Goal: Find specific page/section: Find specific page/section

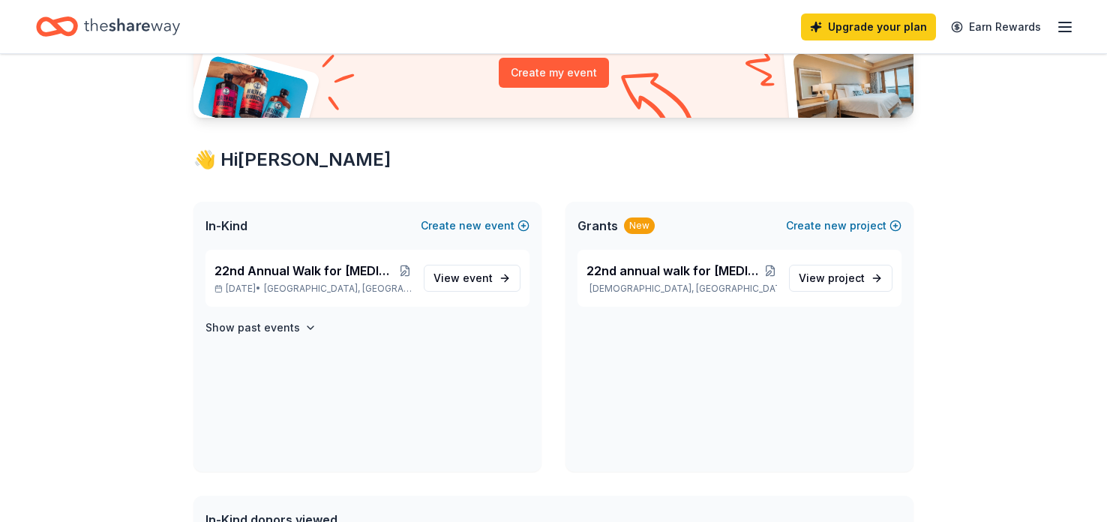
scroll to position [185, 0]
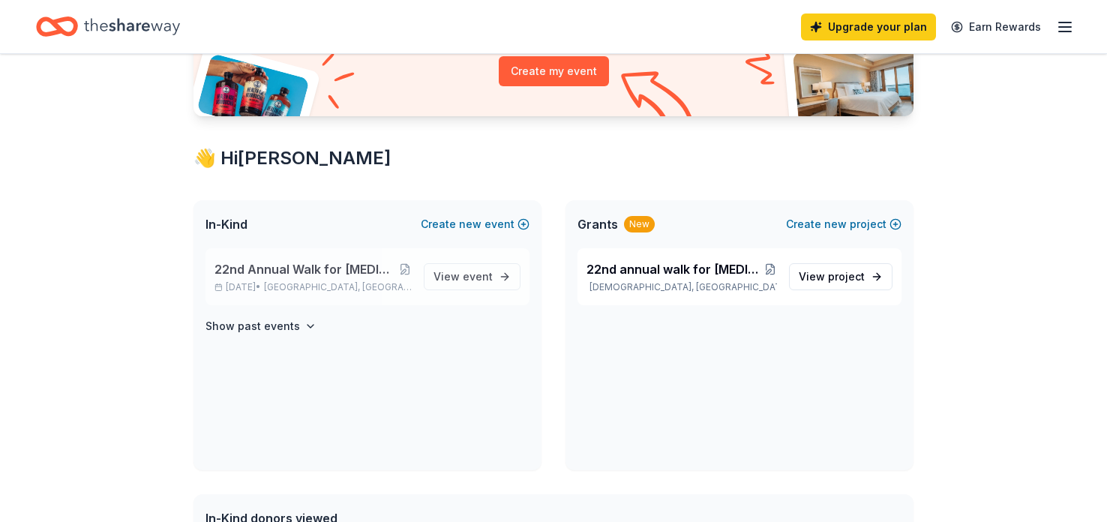
click at [306, 275] on span "22nd Annual Walk for [MEDICAL_DATA] Awareness and Acceptance" at bounding box center [307, 269] width 184 height 18
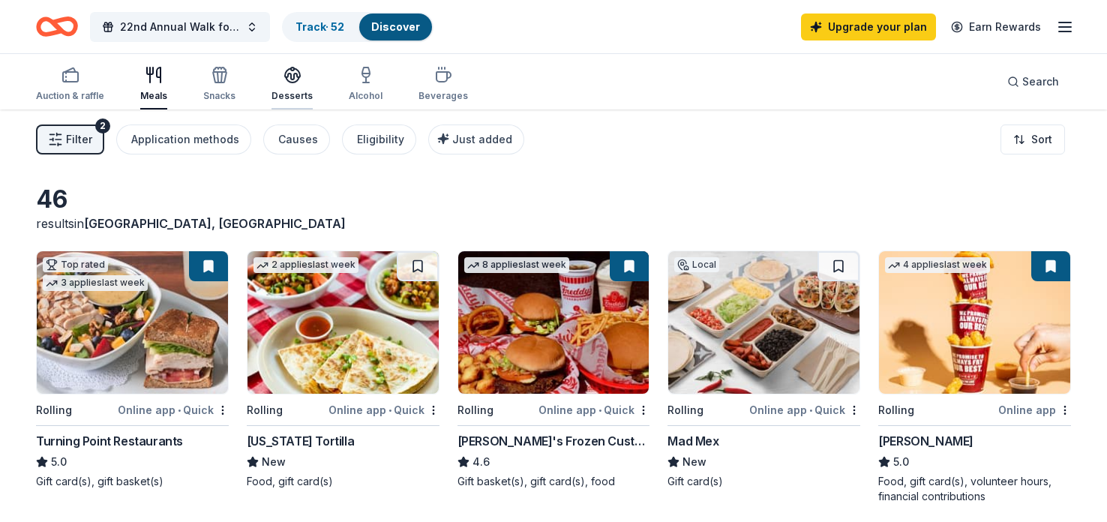
click at [303, 85] on div "Desserts" at bounding box center [292, 84] width 41 height 36
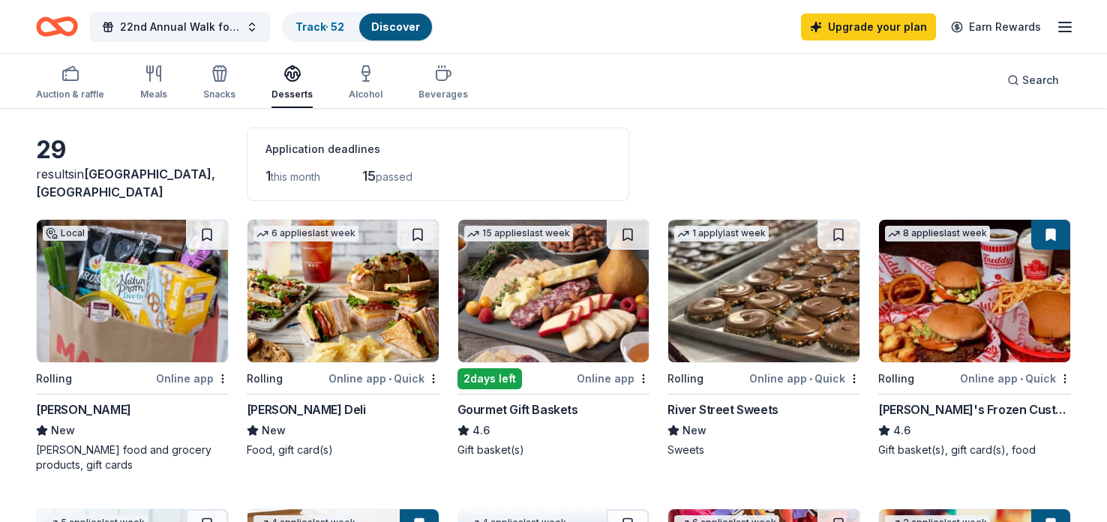
scroll to position [53, 0]
